Goal: Transaction & Acquisition: Purchase product/service

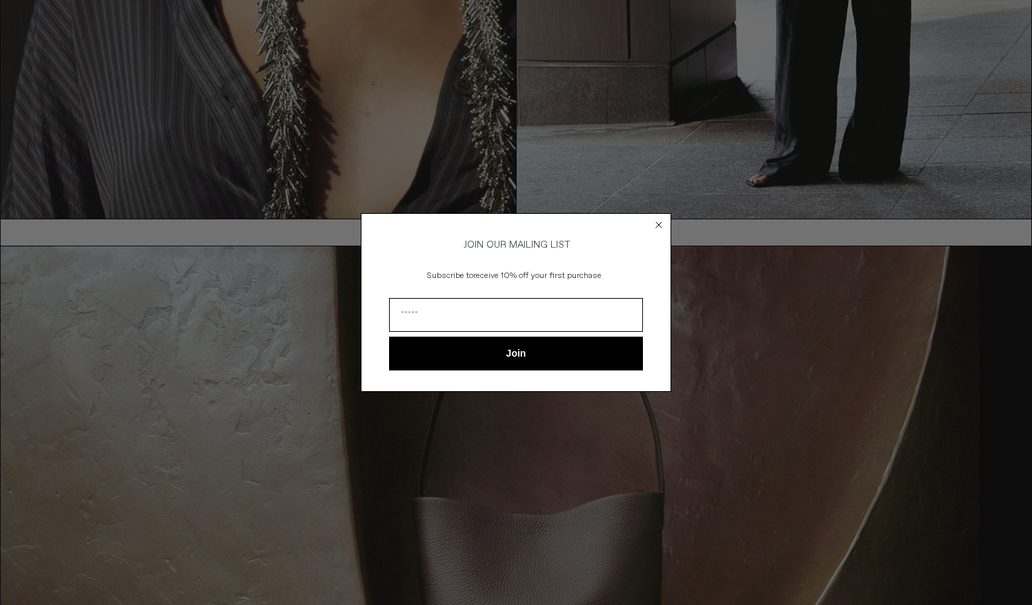
click at [662, 219] on circle "Close dialog" at bounding box center [659, 225] width 13 height 13
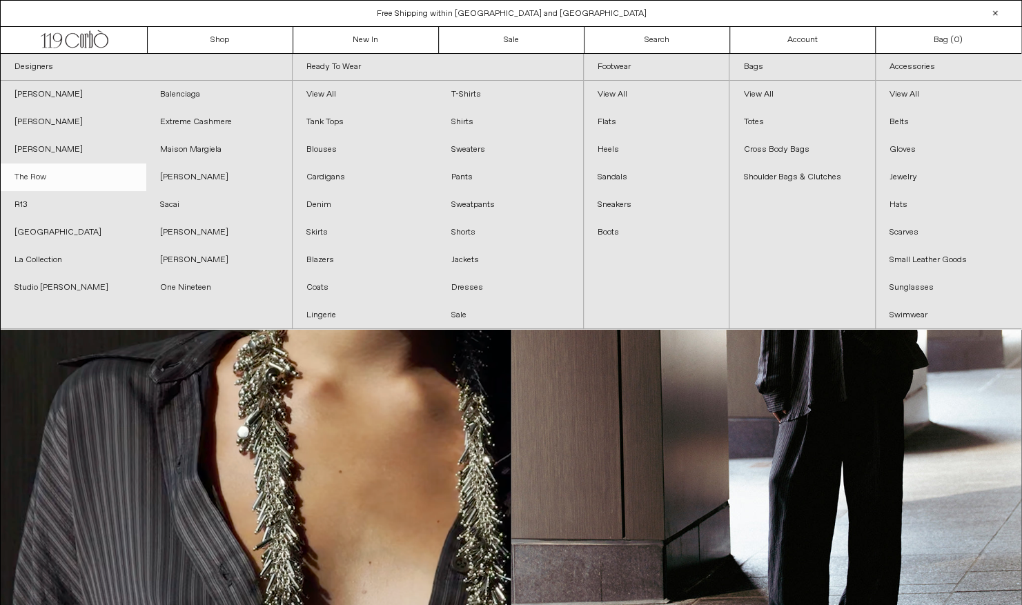
click at [29, 175] on link "The Row" at bounding box center [74, 177] width 146 height 28
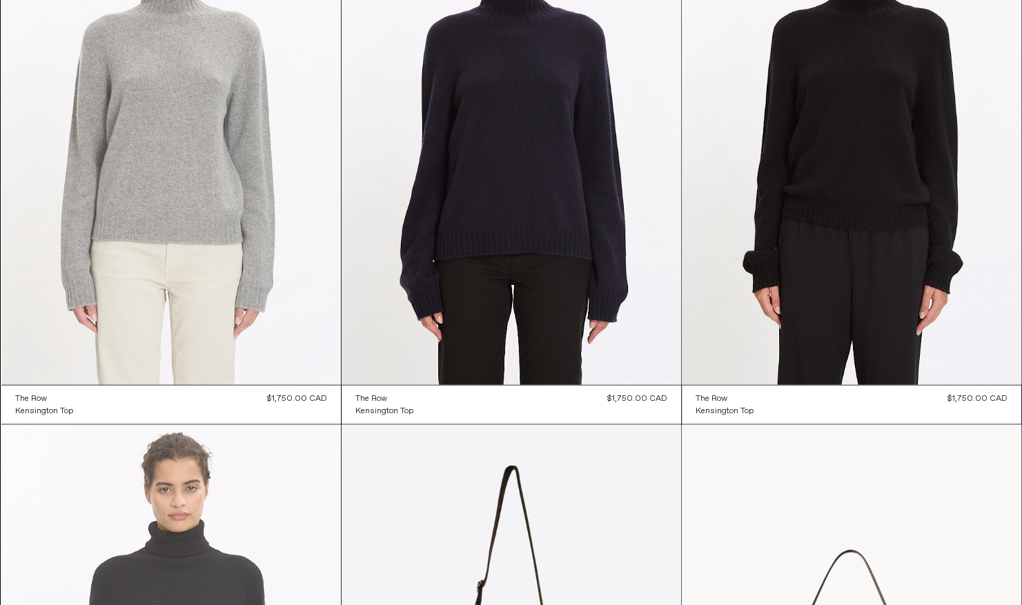
scroll to position [1242, 0]
